Goal: Information Seeking & Learning: Compare options

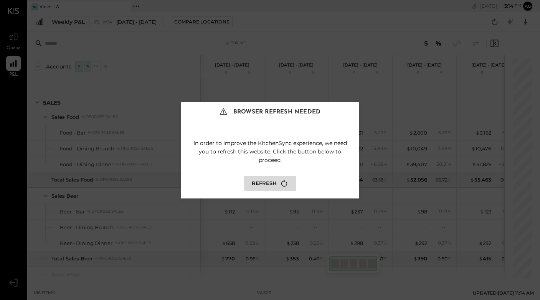
click at [275, 185] on button "Refresh" at bounding box center [270, 183] width 52 height 15
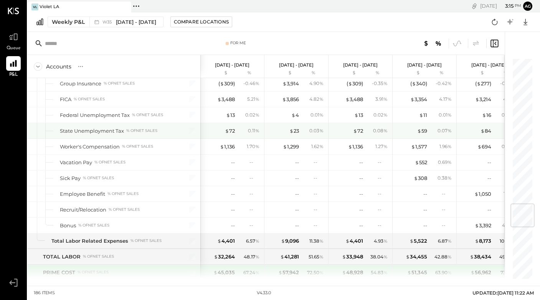
scroll to position [1227, 0]
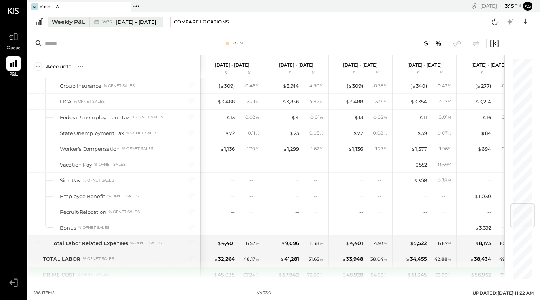
click at [125, 23] on span "Aug 25 - 31, 2025" at bounding box center [136, 21] width 40 height 7
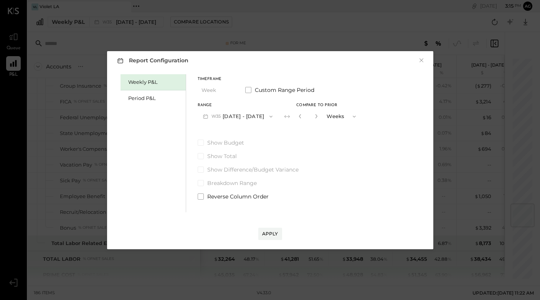
click at [236, 114] on button "W35 Aug 25 - 31, 2025" at bounding box center [238, 116] width 81 height 14
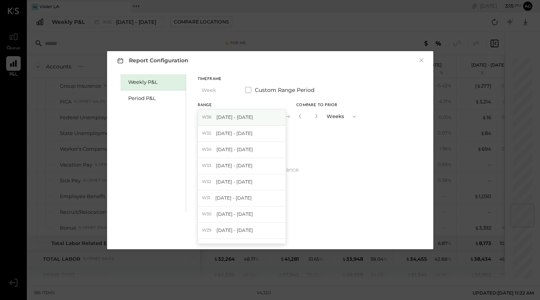
click at [249, 113] on div "W36 Sep 1 - 7, 2025" at bounding box center [242, 117] width 88 height 16
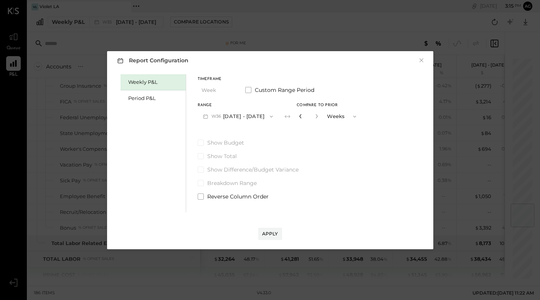
click at [298, 114] on icon "button" at bounding box center [300, 116] width 5 height 5
click at [315, 117] on icon "button" at bounding box center [317, 116] width 5 height 5
type input "*"
click at [271, 234] on div "Apply" at bounding box center [270, 233] width 16 height 7
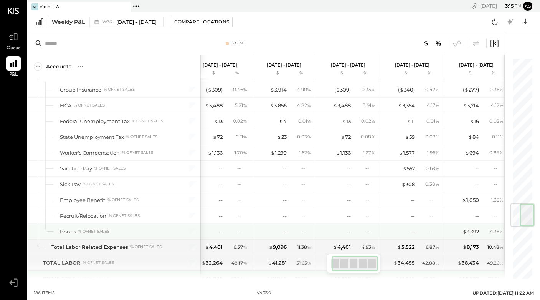
scroll to position [0, 14]
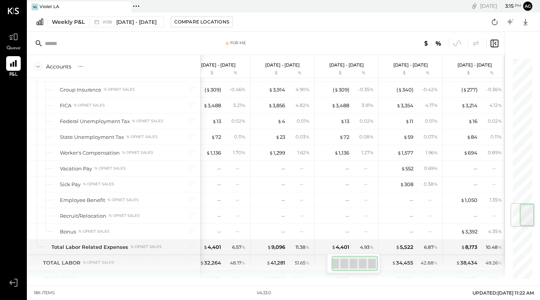
click at [496, 43] on icon at bounding box center [496, 42] width 2 height 3
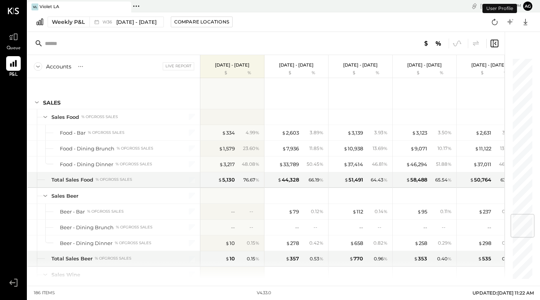
scroll to position [1316, 0]
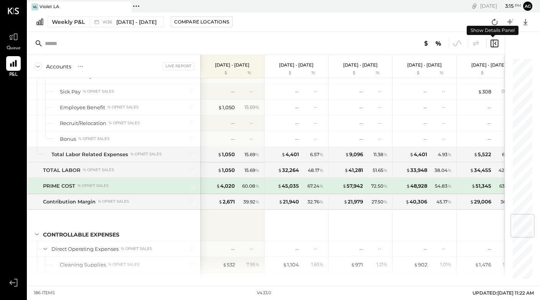
click at [495, 42] on icon at bounding box center [494, 43] width 9 height 9
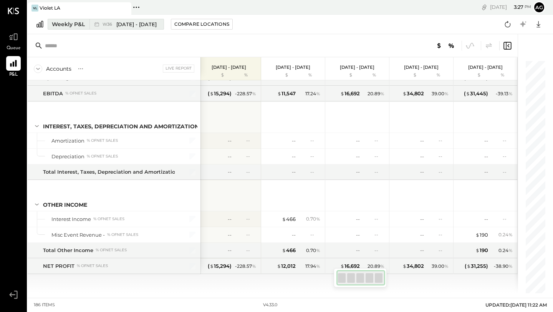
click at [109, 23] on span "W36" at bounding box center [109, 24] width 12 height 4
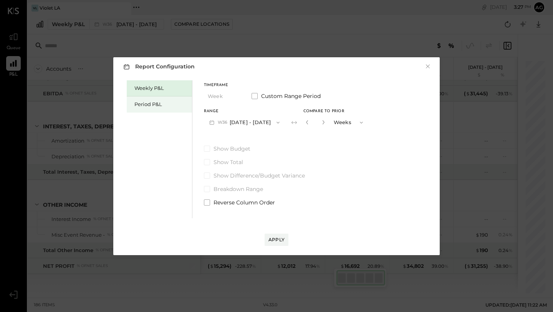
click at [155, 101] on div "Period P&L" at bounding box center [161, 104] width 54 height 7
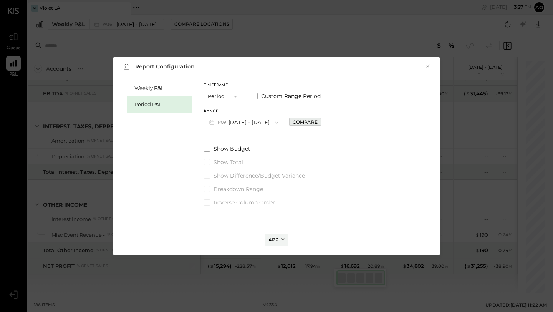
click at [296, 121] on div "Compare" at bounding box center [305, 122] width 25 height 7
click at [281, 238] on div "Apply" at bounding box center [276, 239] width 16 height 7
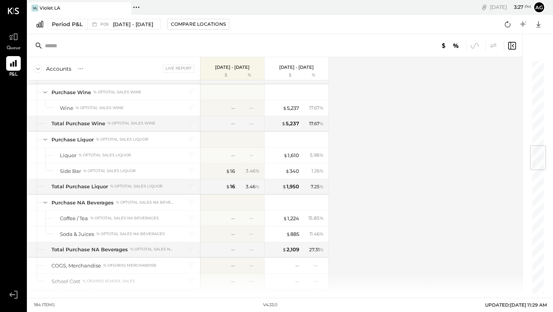
click at [195, 30] on div "Period P&L P09 Sep 1 - 28, 2025 Compare Locations Google Sheets Excel" at bounding box center [290, 25] width 525 height 20
click at [113, 23] on span "Sep 1 - 28, 2025" at bounding box center [133, 24] width 40 height 7
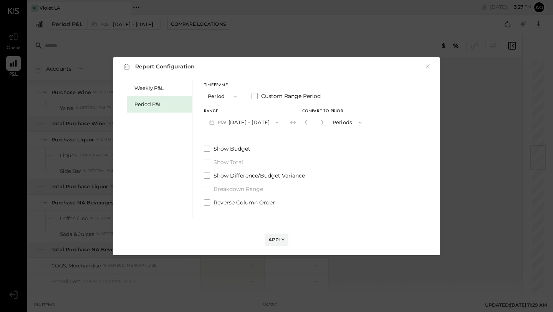
click at [343, 118] on button "Periods" at bounding box center [348, 122] width 38 height 14
click at [341, 138] on span "Years" at bounding box center [341, 135] width 13 height 5
click at [270, 239] on div "Apply" at bounding box center [276, 239] width 16 height 7
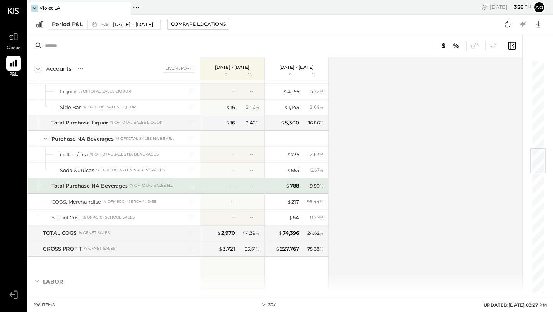
scroll to position [716, 0]
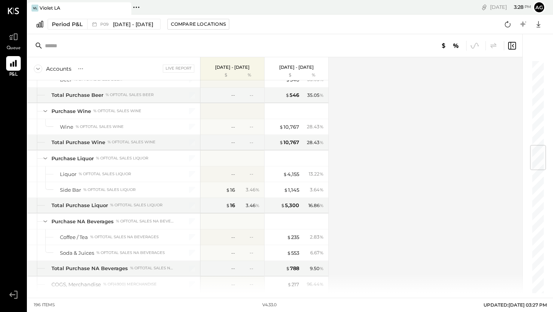
click at [130, 30] on div "Period P&L P09 Sep 1 - 28, 2025 Compare Locations Google Sheets Excel" at bounding box center [290, 25] width 525 height 20
click at [129, 26] on span "Sep 1 - 28, 2025" at bounding box center [133, 24] width 40 height 7
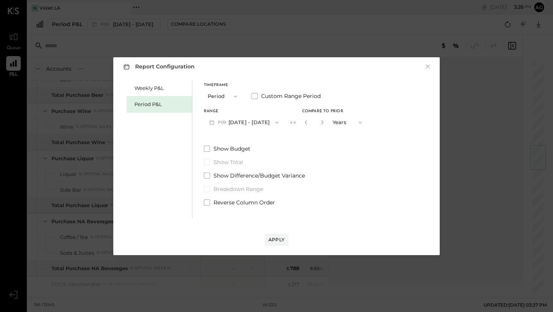
click at [226, 98] on button "Period" at bounding box center [223, 96] width 38 height 14
click at [255, 99] on label "Custom Range Period" at bounding box center [286, 96] width 69 height 8
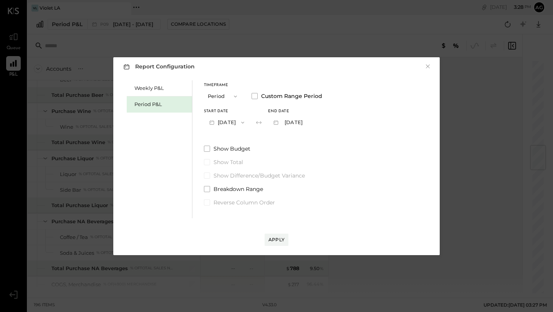
click at [299, 120] on button "Sep 28, 2025" at bounding box center [287, 122] width 38 height 14
click at [293, 126] on span "Sep 28, 2025" at bounding box center [285, 123] width 16 height 7
click at [303, 122] on button "Sep 28, 2025" at bounding box center [287, 122] width 38 height 14
click at [256, 94] on span at bounding box center [255, 96] width 6 height 6
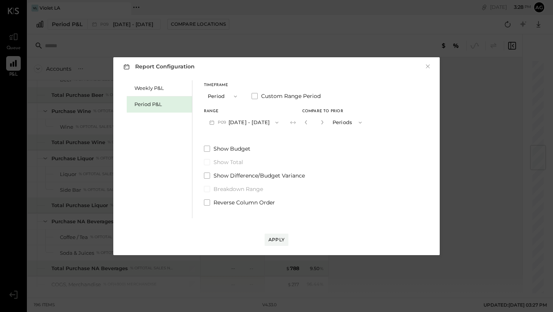
click at [214, 95] on button "Period" at bounding box center [223, 96] width 38 height 14
click at [172, 90] on div "Weekly P&L" at bounding box center [161, 88] width 54 height 7
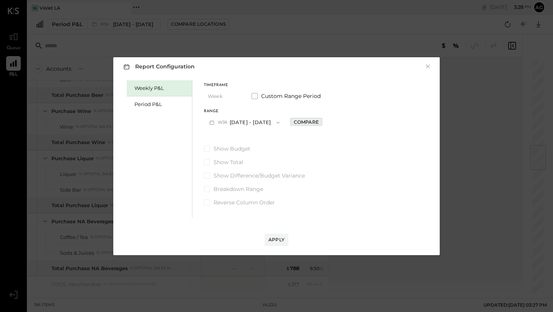
click at [299, 122] on div "Compare" at bounding box center [306, 122] width 25 height 7
click at [355, 123] on span "button" at bounding box center [360, 122] width 10 height 6
click at [348, 137] on div "Years" at bounding box center [349, 136] width 38 height 14
click at [283, 247] on div "Report Configuration × Weekly P&L Period P&L Timeframe Week Custom Range Period…" at bounding box center [276, 156] width 326 height 198
click at [280, 242] on div "Apply" at bounding box center [276, 239] width 16 height 7
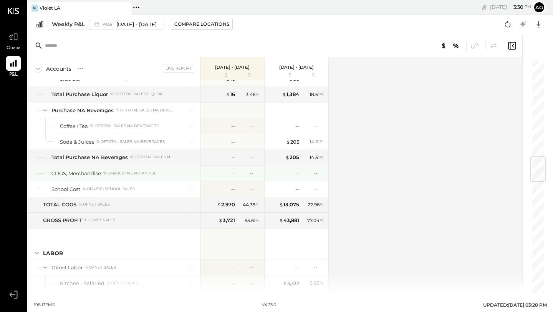
scroll to position [801, 0]
